Goal: Navigation & Orientation: Find specific page/section

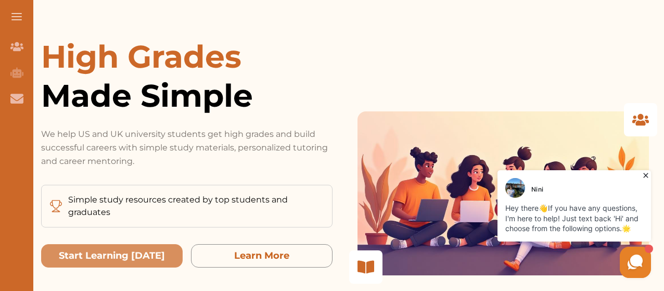
scroll to position [52, 0]
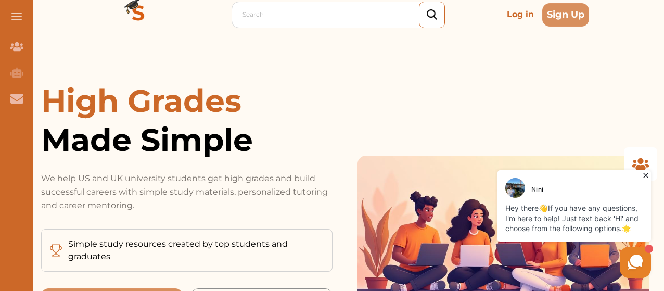
click at [137, 16] on img at bounding box center [138, 14] width 75 height 75
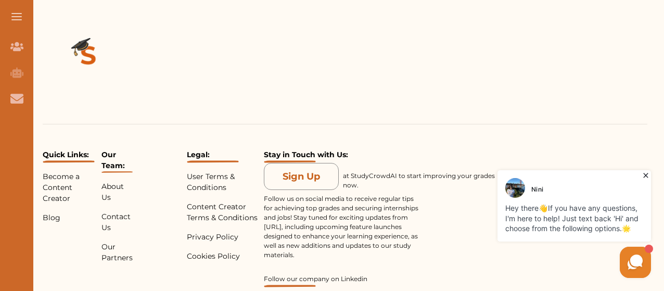
scroll to position [2393, 0]
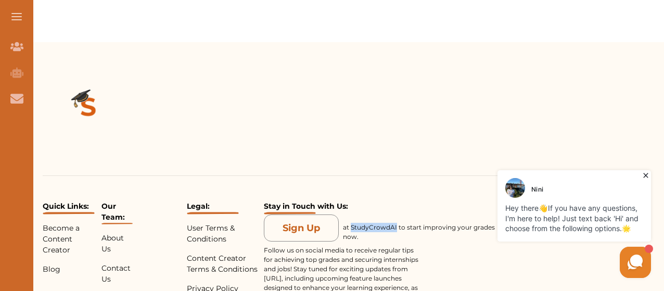
drag, startPoint x: 352, startPoint y: 136, endPoint x: 393, endPoint y: 134, distance: 41.7
click at [393, 223] on p "at StudyCrowdAI to start improving your grades now." at bounding box center [421, 232] width 156 height 19
copy p "StudyCrowdAI"
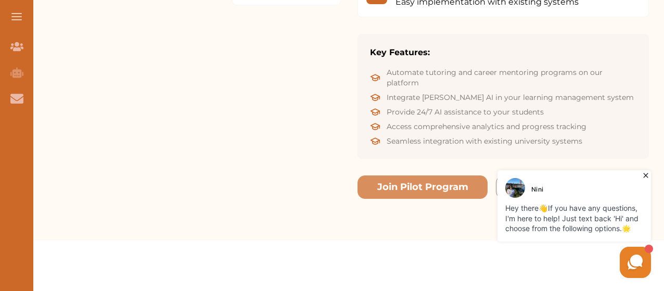
scroll to position [1769, 0]
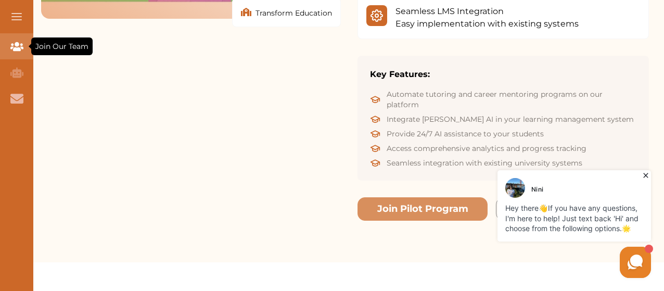
click at [14, 46] on icon "Join Our Team" at bounding box center [16, 46] width 13 height 9
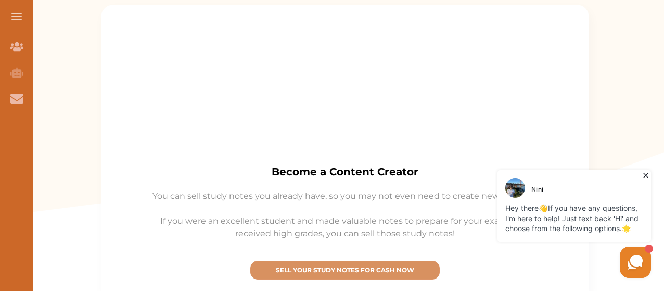
click at [19, 18] on button at bounding box center [16, 16] width 33 height 33
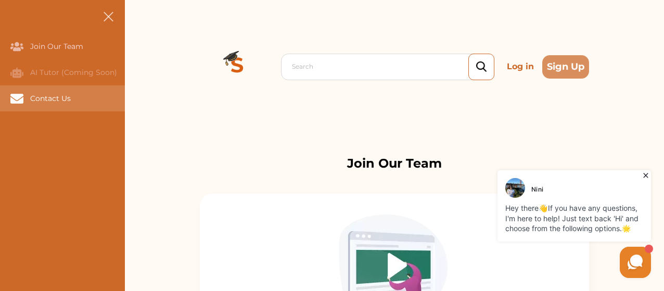
click at [0, 95] on div "Contact Us" at bounding box center [0, 98] width 0 height 26
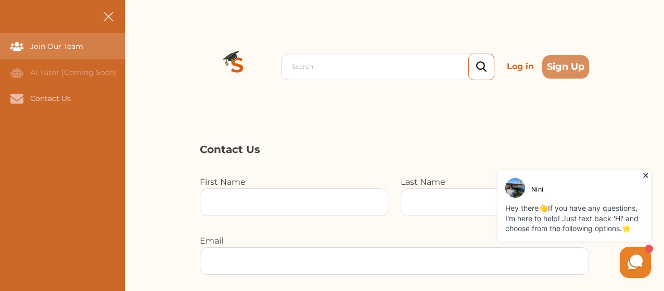
drag, startPoint x: 57, startPoint y: 45, endPoint x: 65, endPoint y: 44, distance: 7.4
click at [0, 45] on div "Join Our Team" at bounding box center [0, 46] width 0 height 26
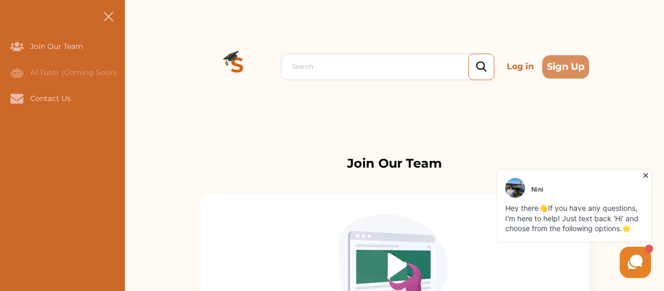
click at [108, 16] on span at bounding box center [108, 16] width 10 height 10
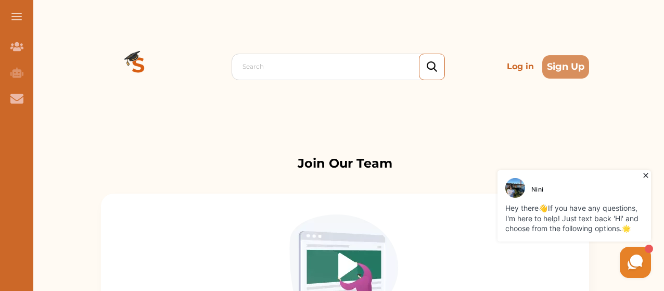
click at [646, 176] on icon at bounding box center [645, 175] width 5 height 5
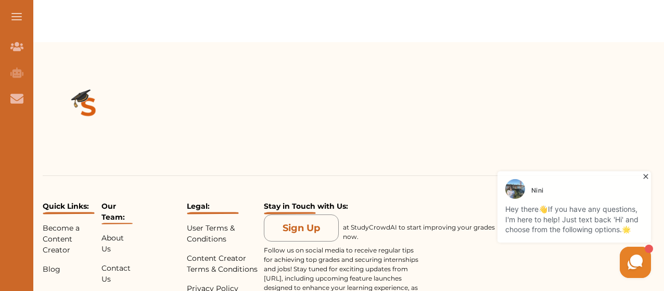
scroll to position [2497, 0]
